Goal: Use online tool/utility: Utilize a website feature to perform a specific function

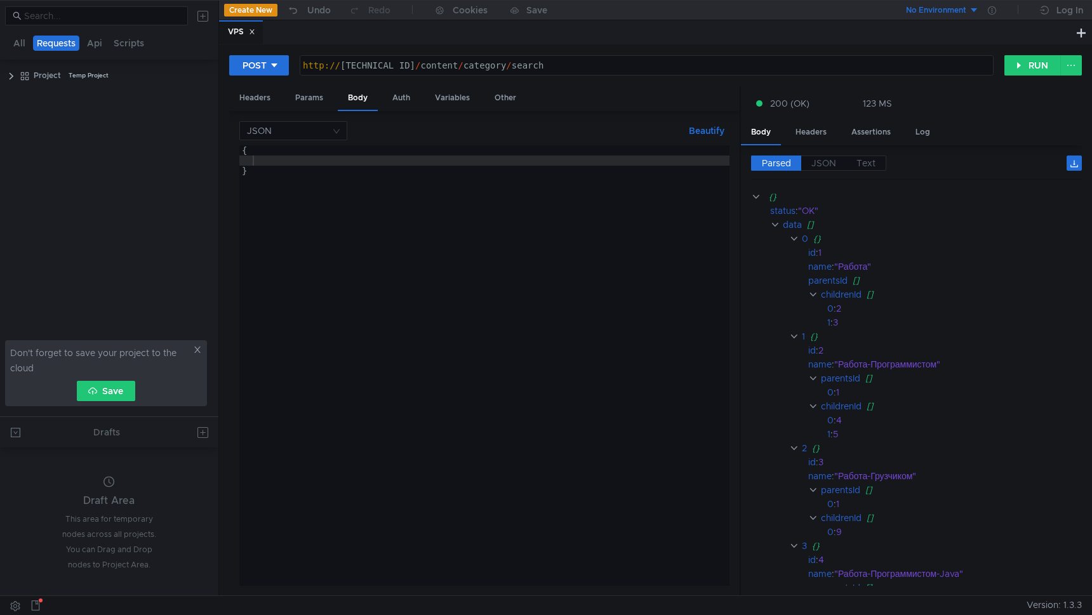
scroll to position [0, 19]
click at [805, 239] on div "0" at bounding box center [805, 239] width 6 height 14
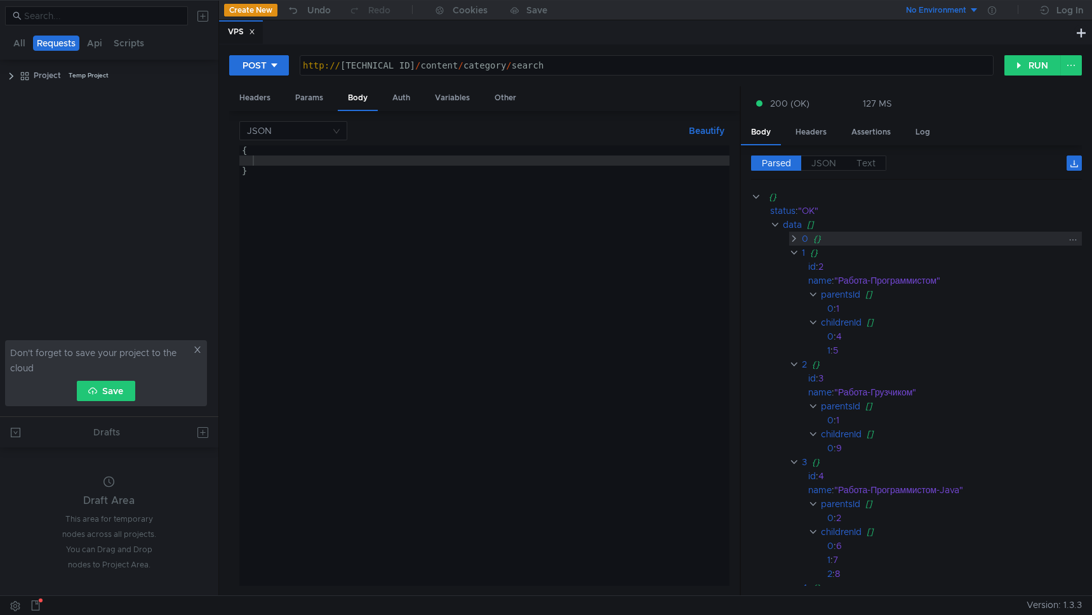
click at [806, 243] on div "0" at bounding box center [805, 239] width 6 height 14
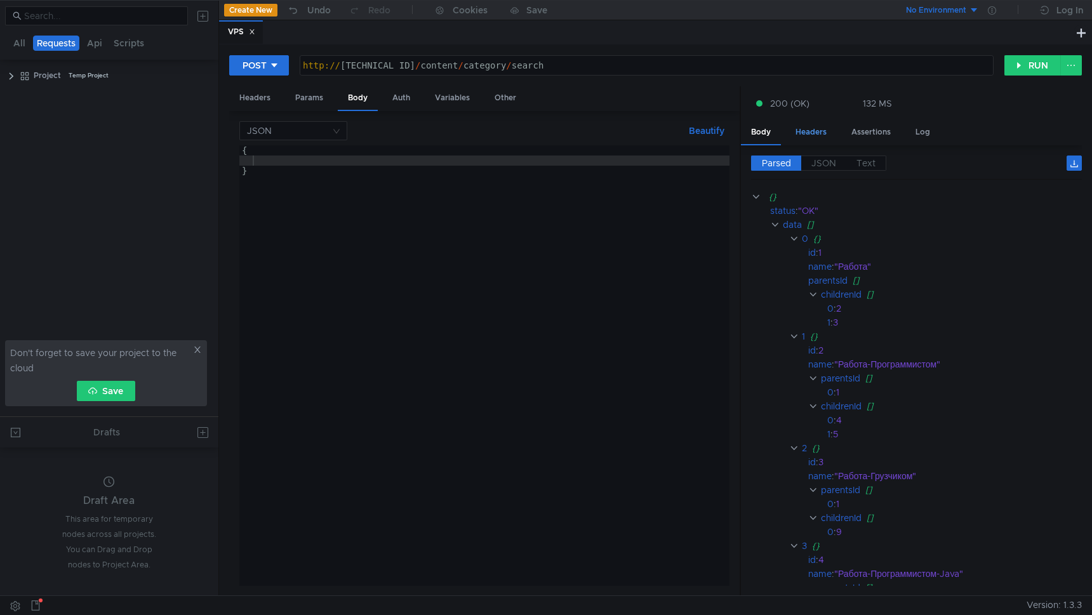
click at [791, 131] on div "Headers" at bounding box center [810, 132] width 51 height 23
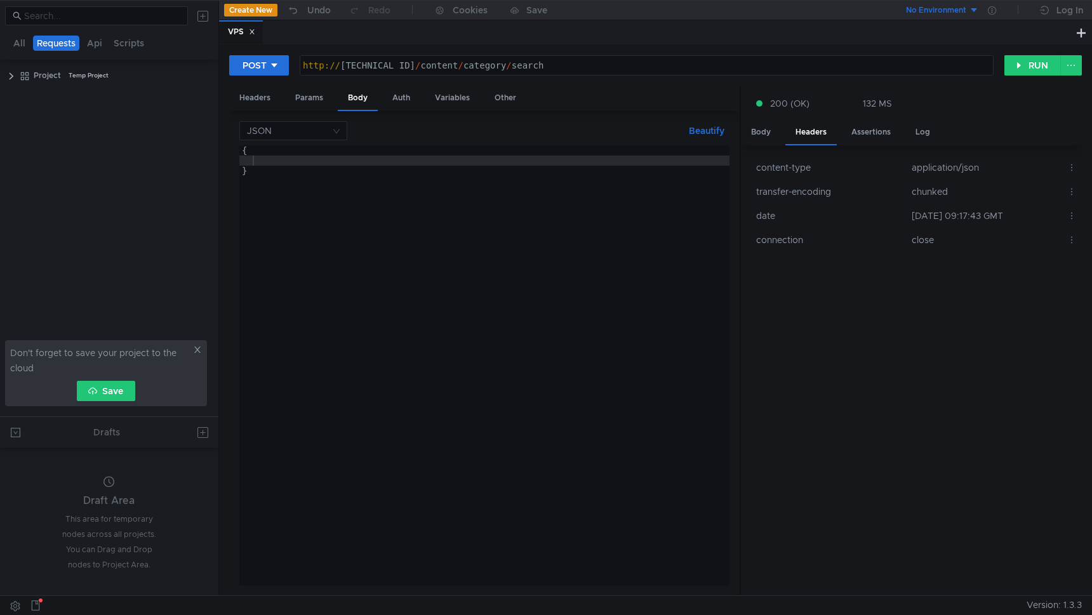
click at [763, 144] on div "Body Headers Assertions Log" at bounding box center [911, 133] width 341 height 25
click at [763, 140] on div "Body" at bounding box center [761, 132] width 40 height 23
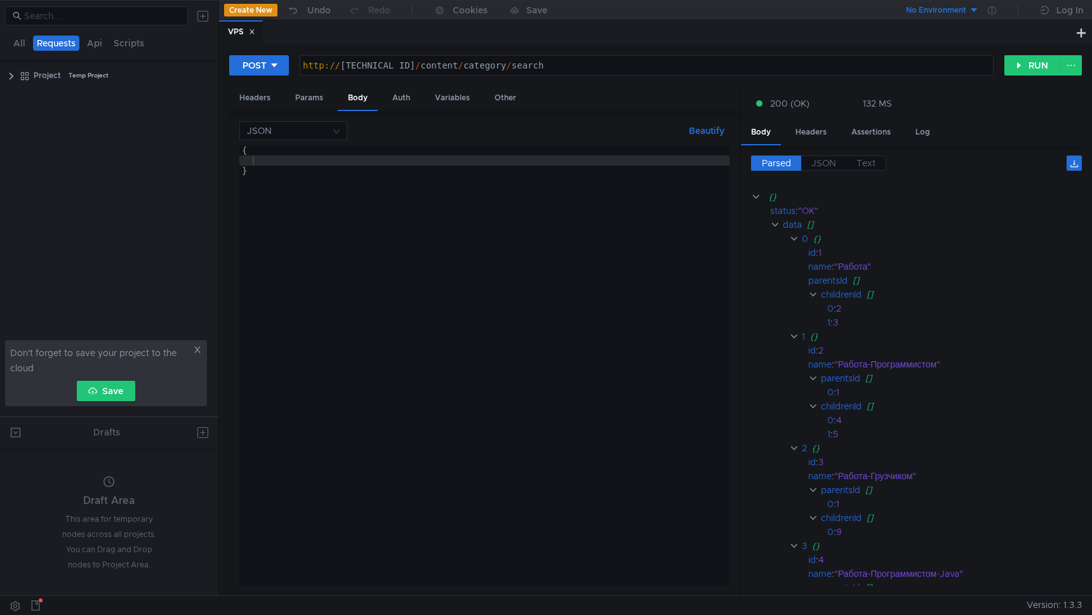
scroll to position [0, 19]
click at [456, 104] on div "Variables" at bounding box center [452, 97] width 55 height 23
click at [349, 135] on label "Dynamic" at bounding box center [329, 128] width 58 height 15
drag, startPoint x: 453, startPoint y: 201, endPoint x: 365, endPoint y: 192, distance: 88.7
click at [453, 201] on div "Variables Dynamic Values Node Value path Variable name No Results" at bounding box center [484, 353] width 490 height 465
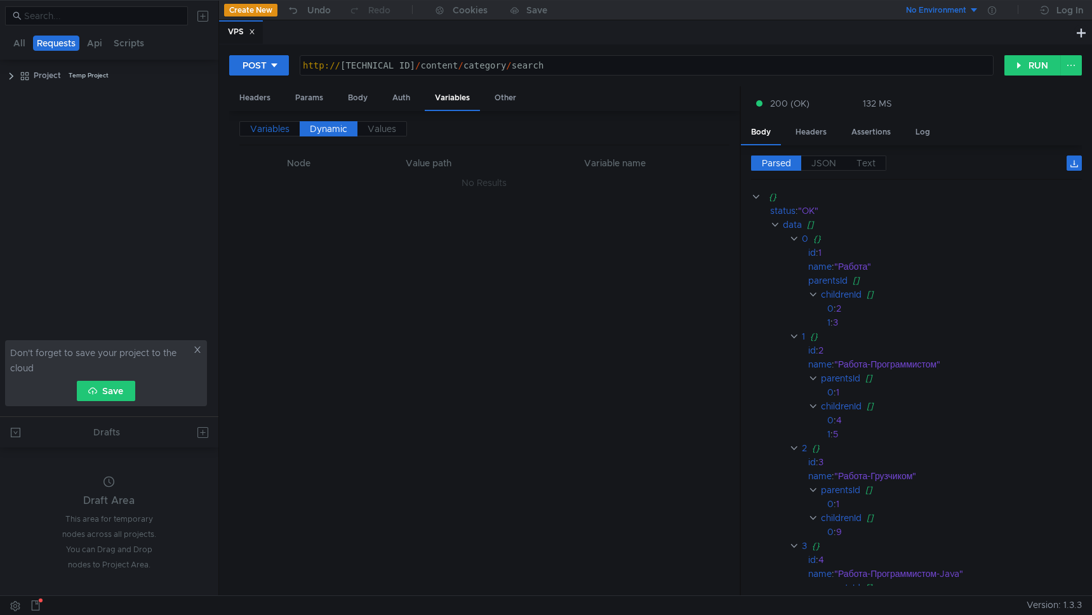
click at [279, 130] on span "Variables" at bounding box center [269, 128] width 39 height 11
click at [484, 198] on button "+ Add Variable" at bounding box center [484, 205] width 86 height 20
click at [519, 108] on div "Other" at bounding box center [506, 97] width 42 height 23
click at [832, 162] on span "JSON" at bounding box center [824, 162] width 25 height 11
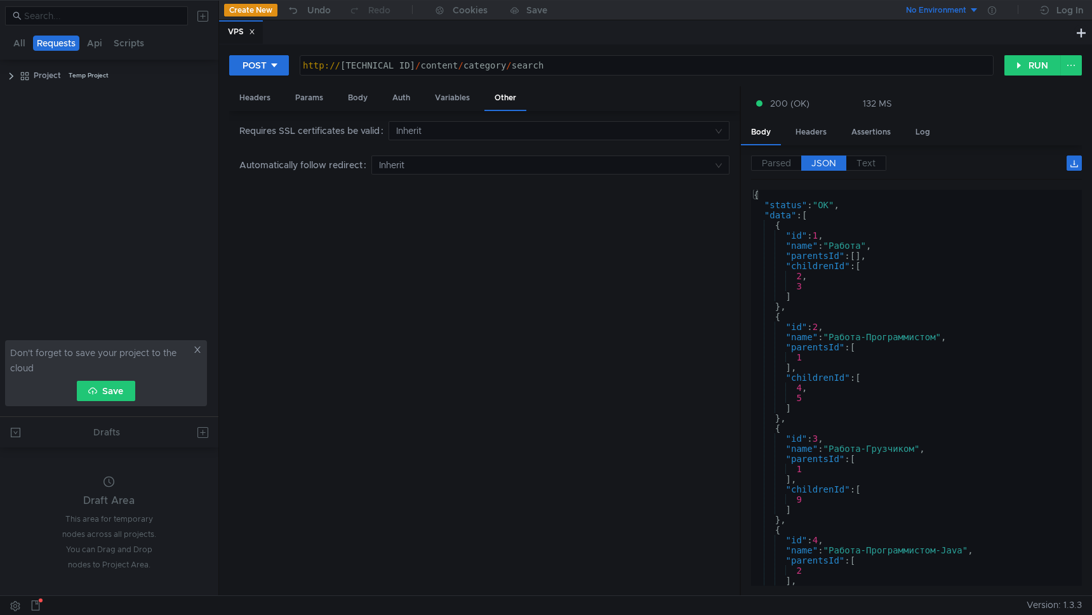
click at [768, 177] on div "Parsed JSON Text" at bounding box center [916, 168] width 331 height 24
click at [772, 152] on div "Parsed JSON Text {} status : "OK" data [] 0 {} id : 1 name : "Работа" parentsId…" at bounding box center [911, 370] width 341 height 451
click at [772, 168] on span "Parsed" at bounding box center [776, 162] width 29 height 11
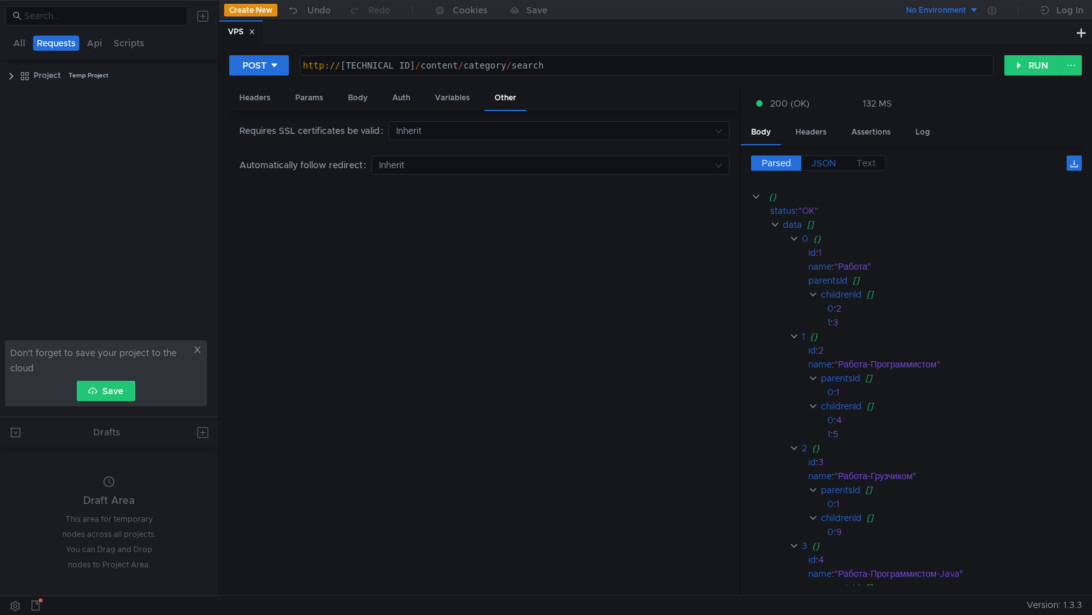
click at [834, 165] on span "JSON" at bounding box center [824, 162] width 25 height 11
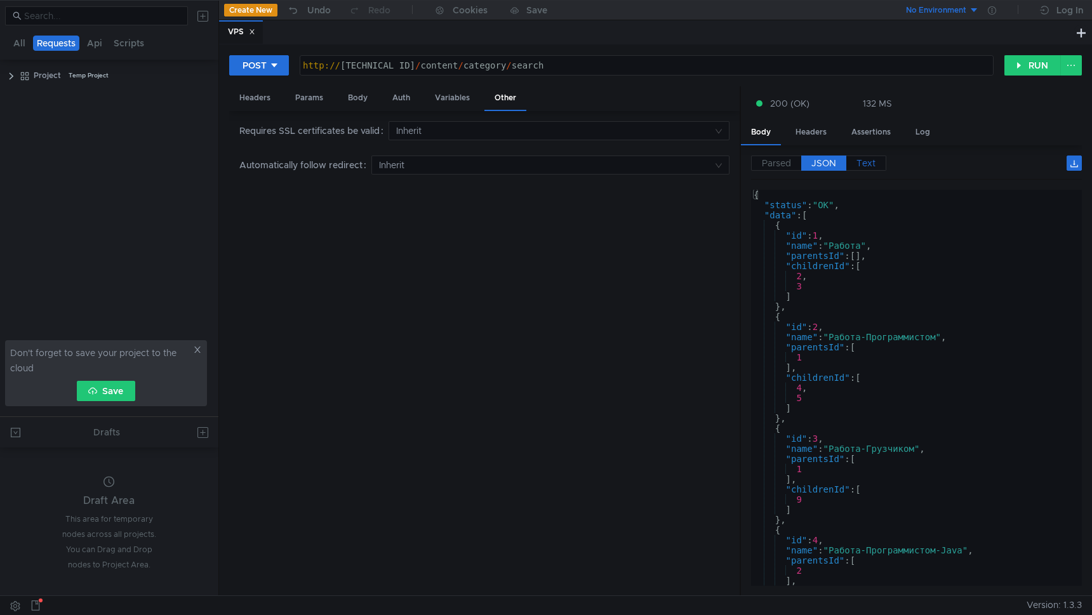
click at [866, 164] on span "Text" at bounding box center [866, 162] width 19 height 11
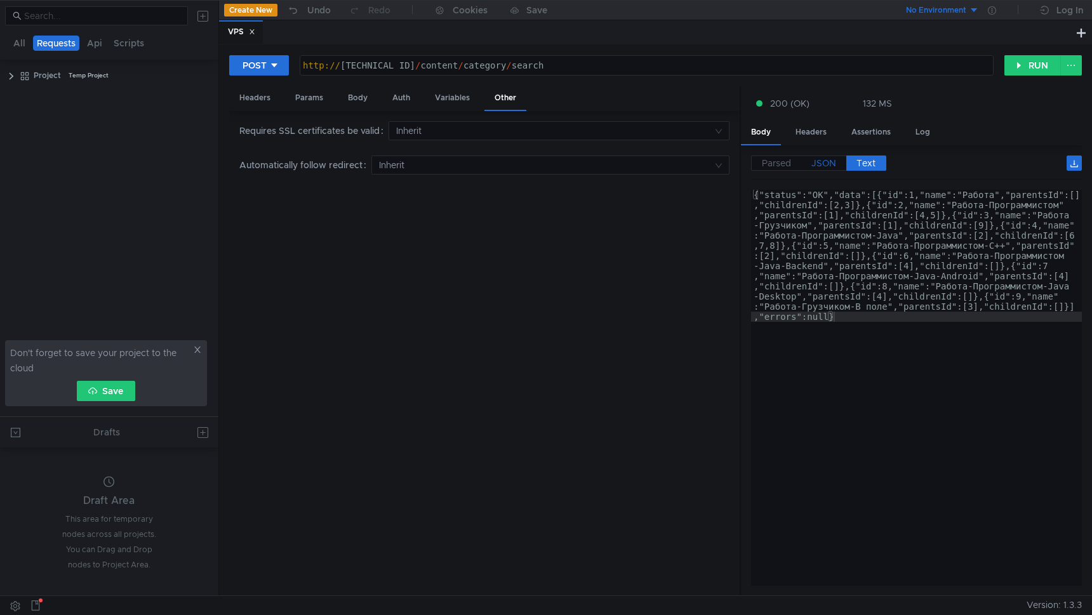
click at [837, 168] on label "JSON" at bounding box center [823, 163] width 45 height 15
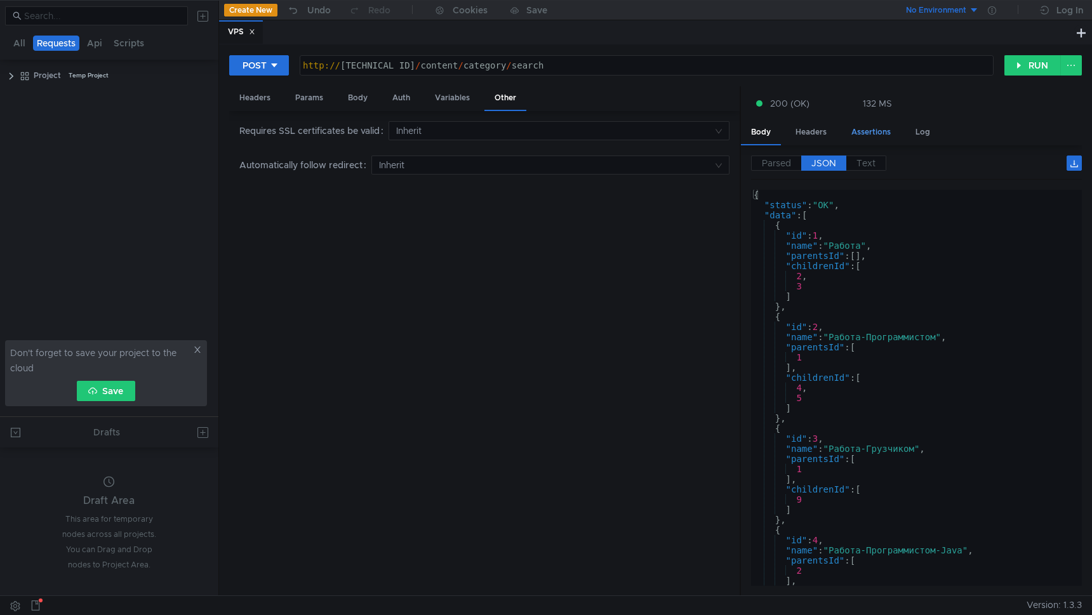
click at [850, 135] on div "Assertions" at bounding box center [871, 132] width 60 height 23
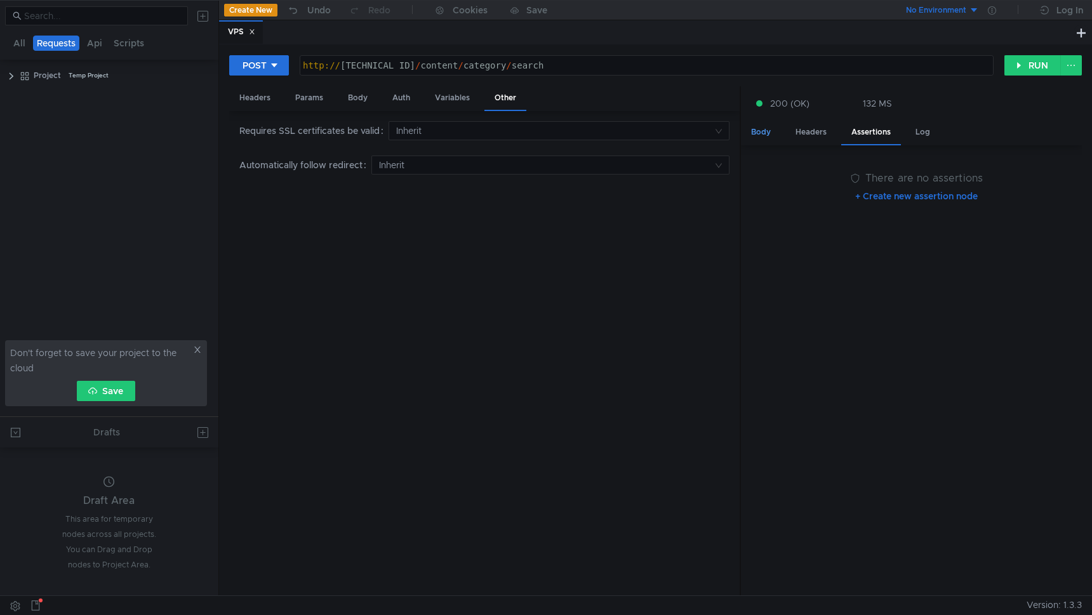
click at [756, 140] on div "Body" at bounding box center [761, 132] width 40 height 23
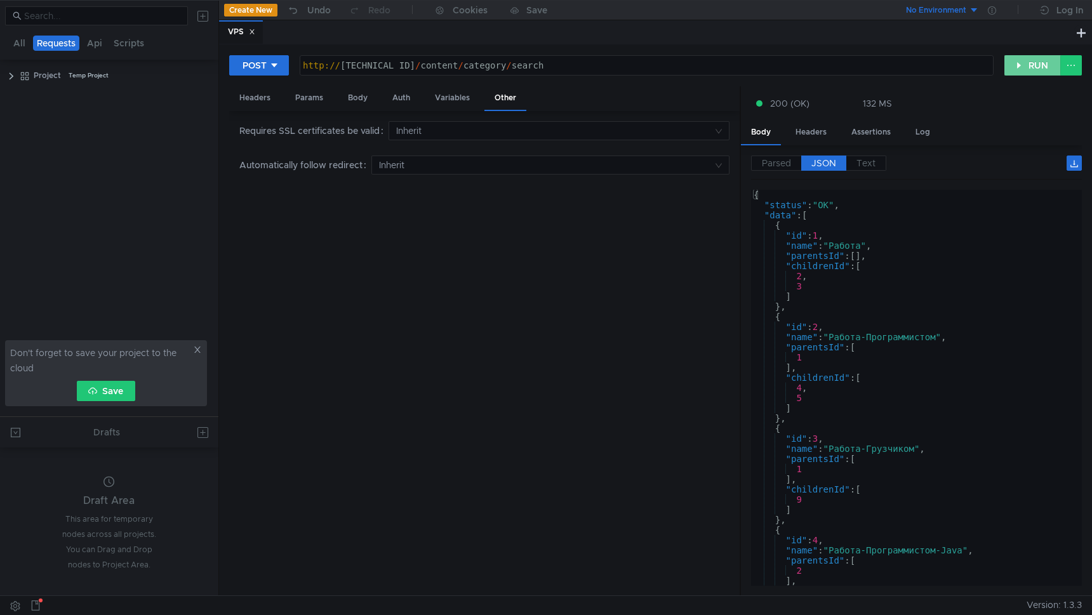
click at [1025, 69] on button "RUN" at bounding box center [1033, 65] width 57 height 20
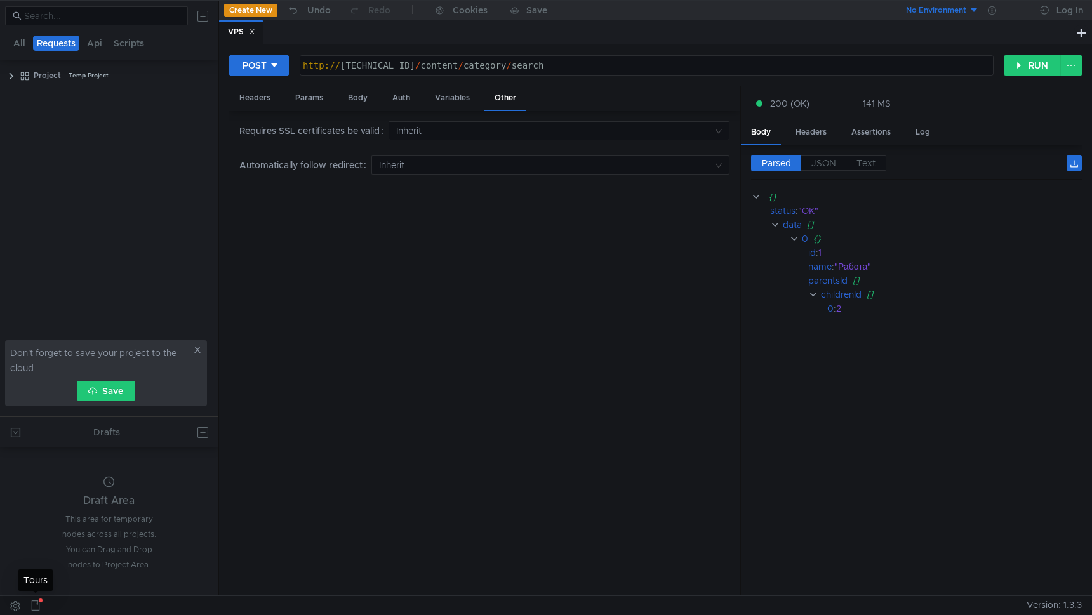
click at [34, 606] on icon at bounding box center [35, 606] width 10 height 10
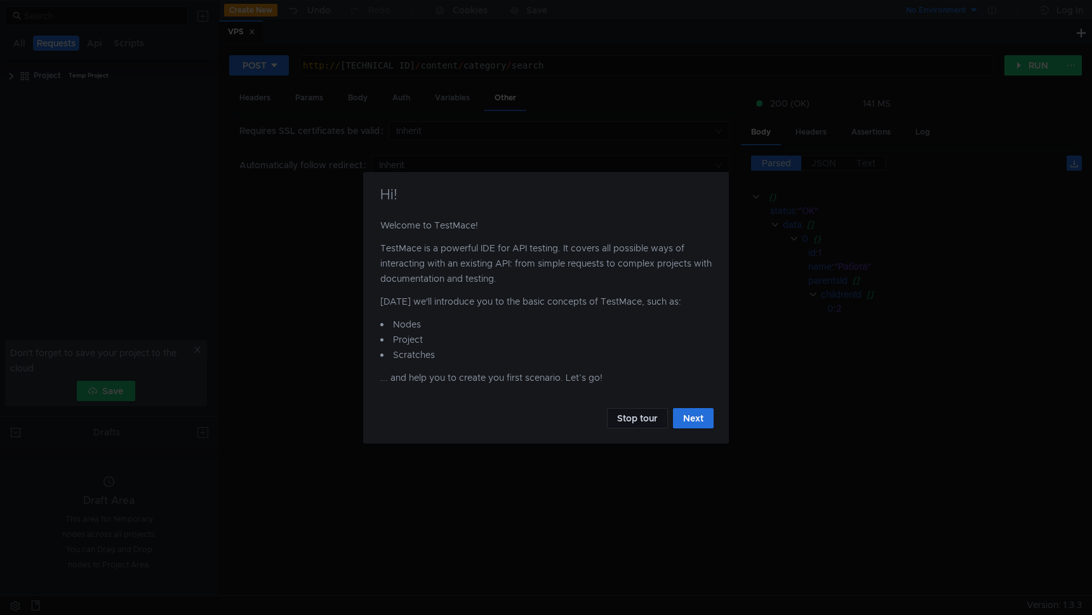
click at [305, 457] on div "Hi! Welcome to TestMace! TestMace is a powerful IDE for API testing. It covers …" at bounding box center [546, 307] width 1092 height 615
click at [667, 414] on button "Stop tour" at bounding box center [637, 418] width 61 height 20
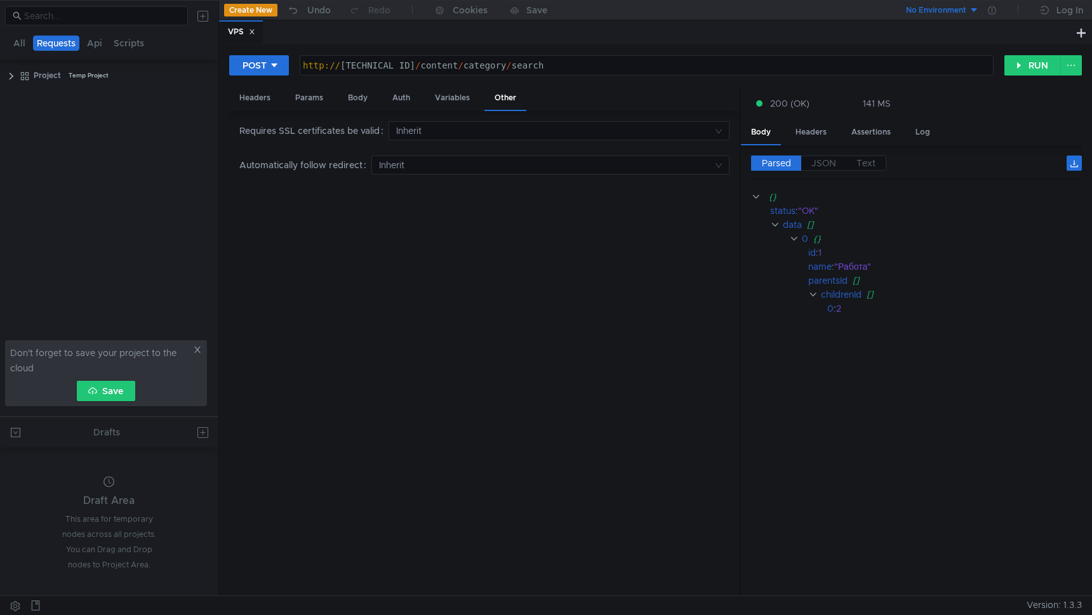
scroll to position [0, 19]
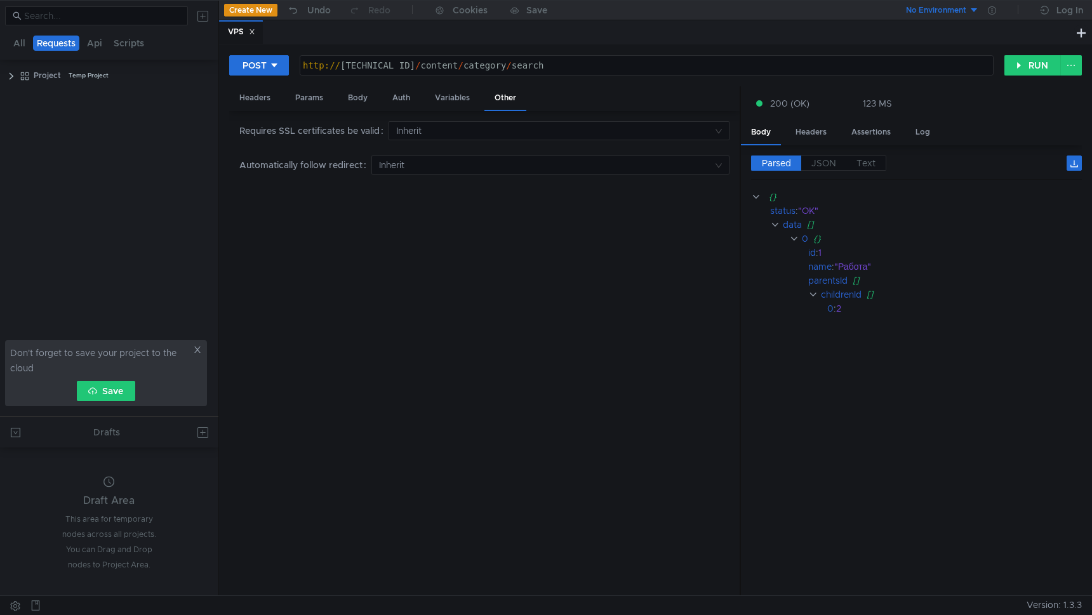
scroll to position [0, 19]
